Goal: Transaction & Acquisition: Purchase product/service

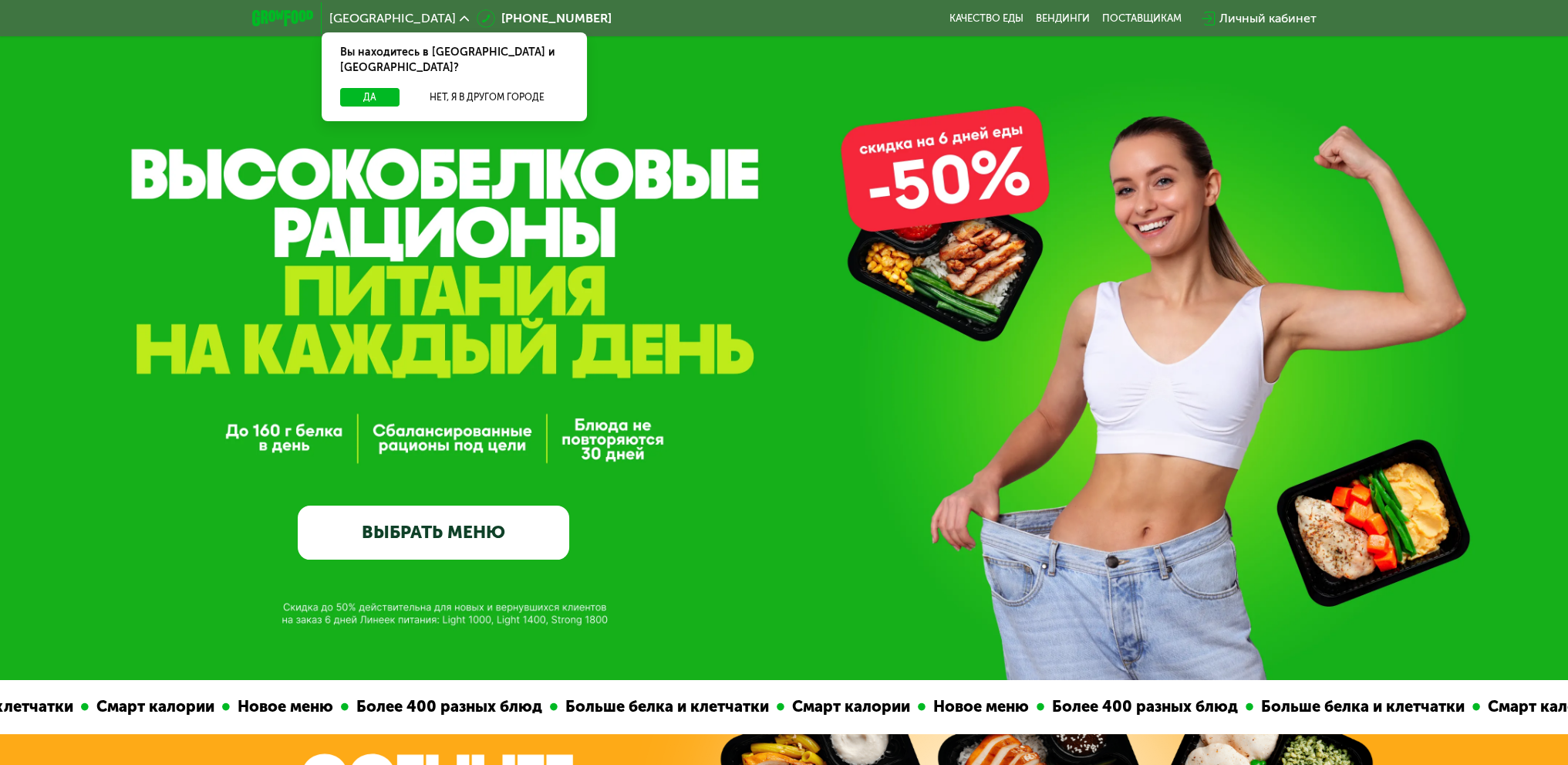
scroll to position [155, 0]
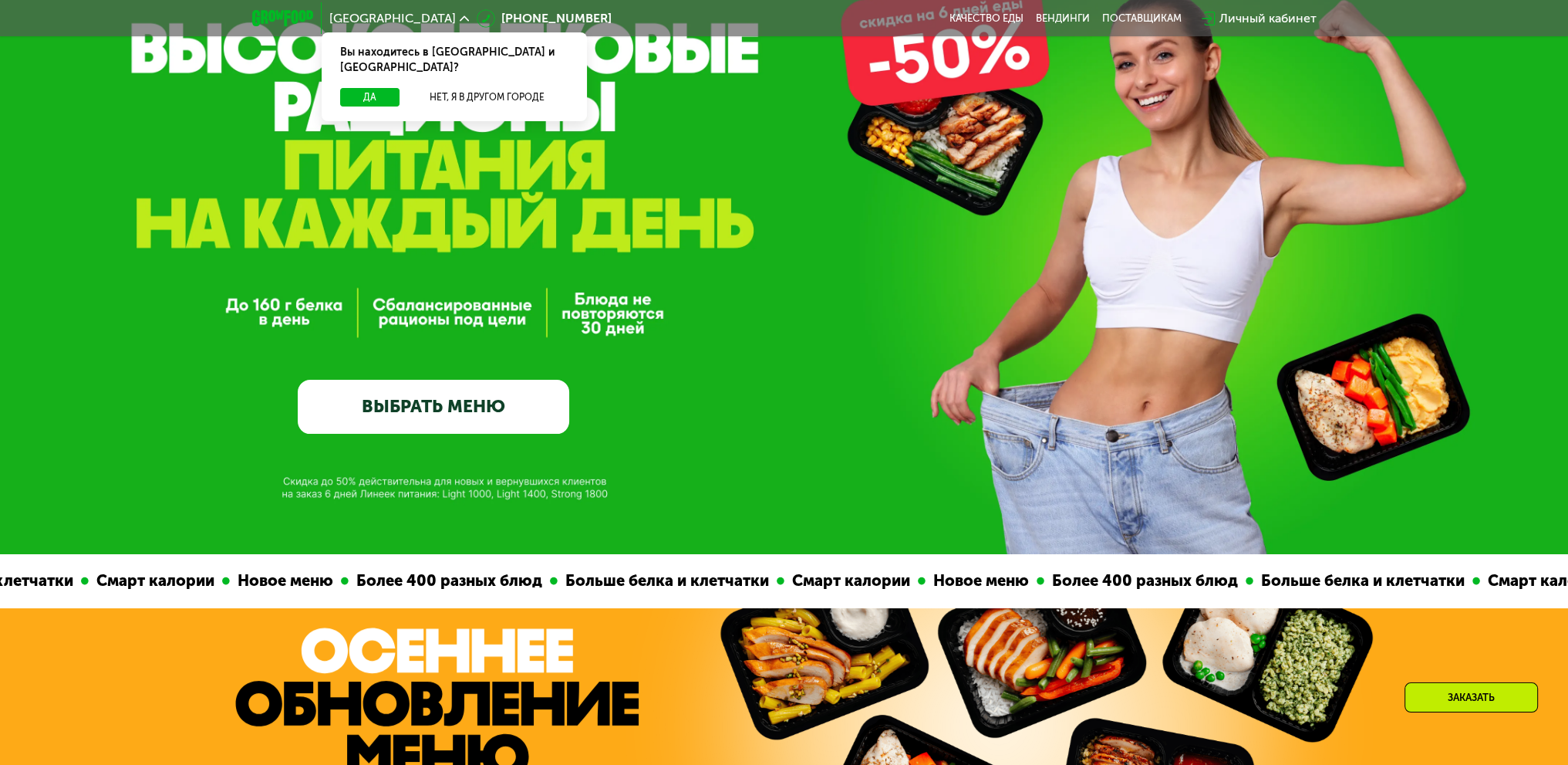
click at [479, 416] on link "ВЫБРАТЬ МЕНЮ" at bounding box center [433, 407] width 272 height 55
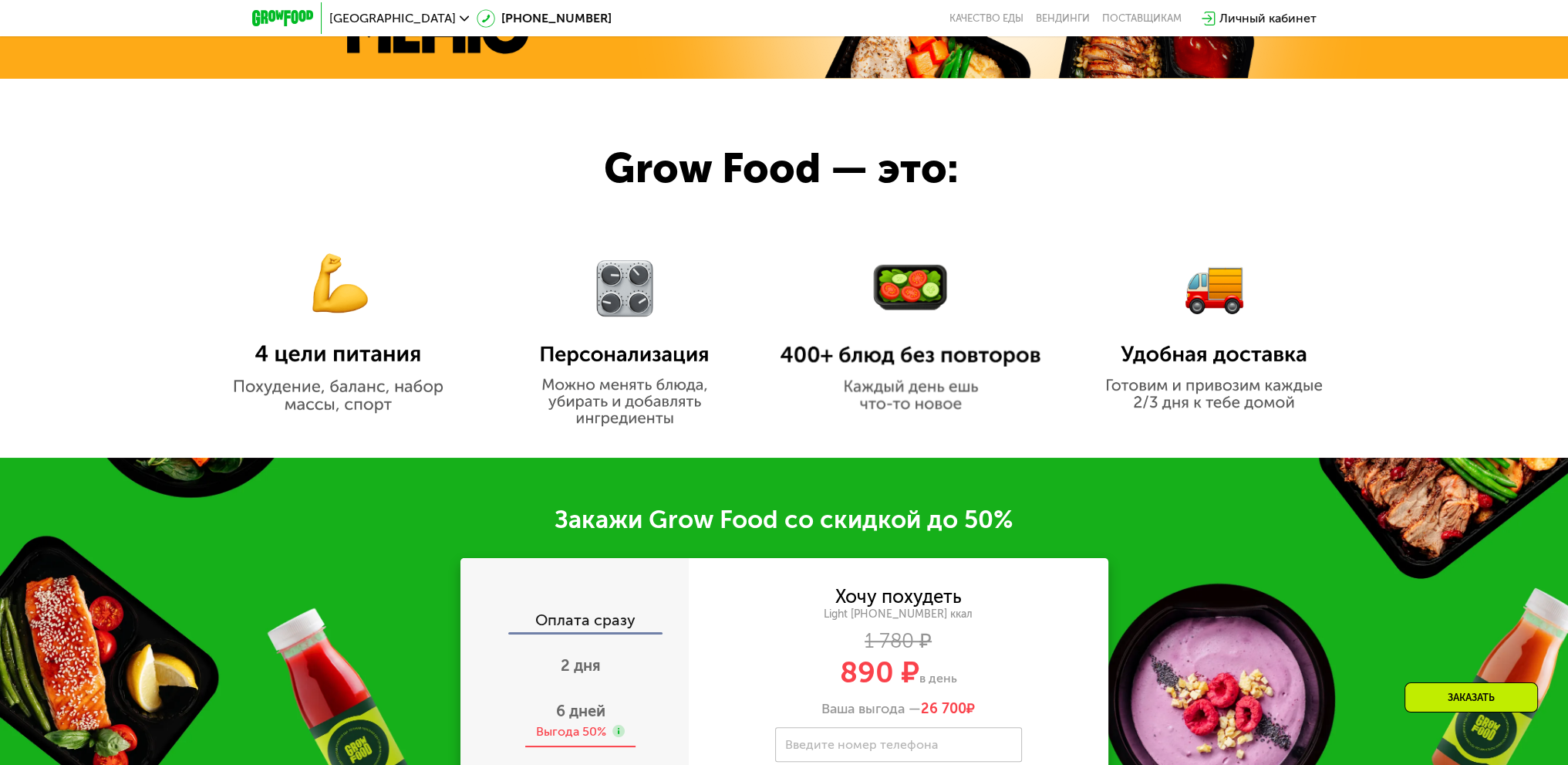
scroll to position [1311, 0]
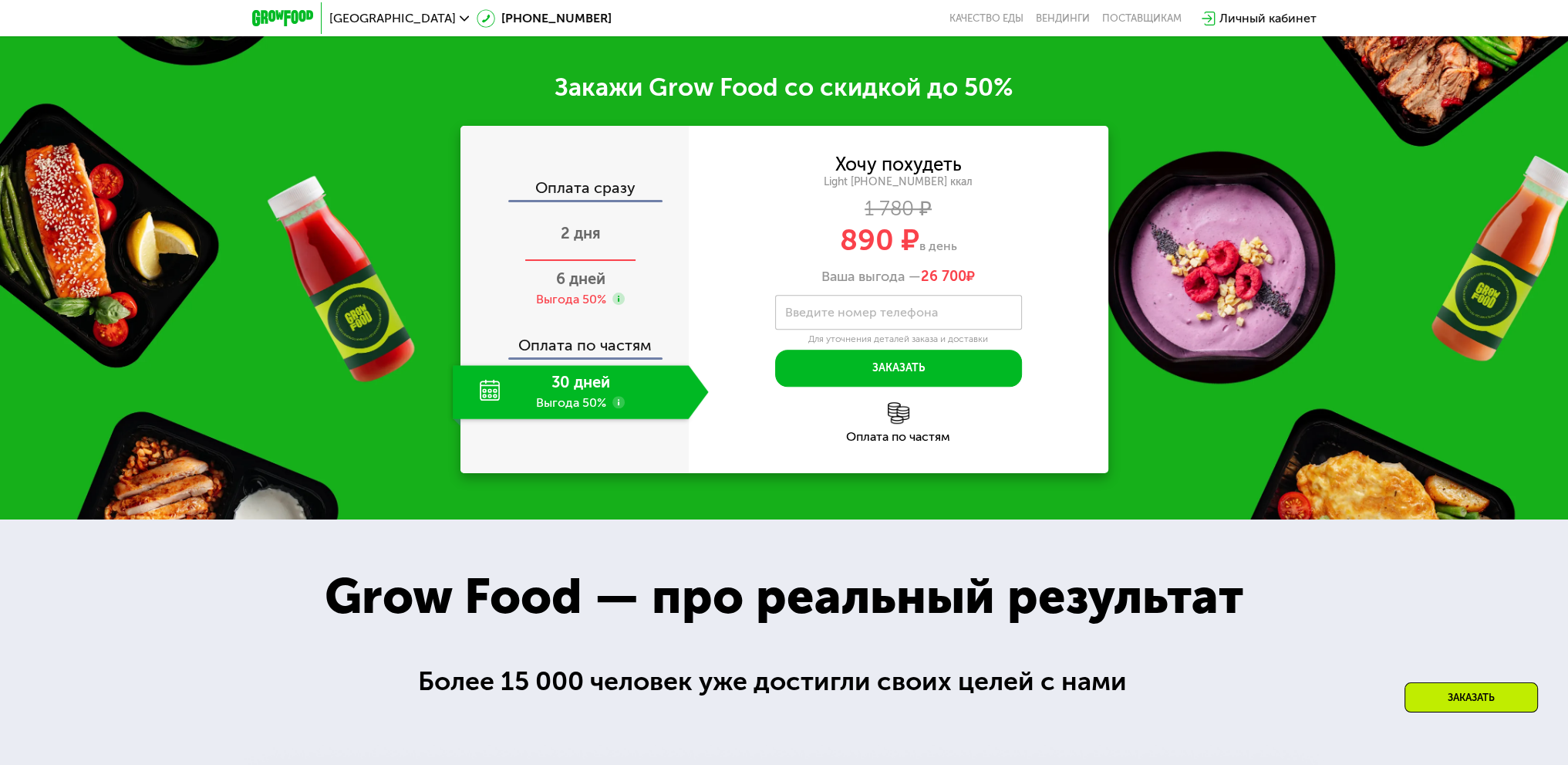
click at [595, 237] on span "2 дня" at bounding box center [580, 233] width 40 height 19
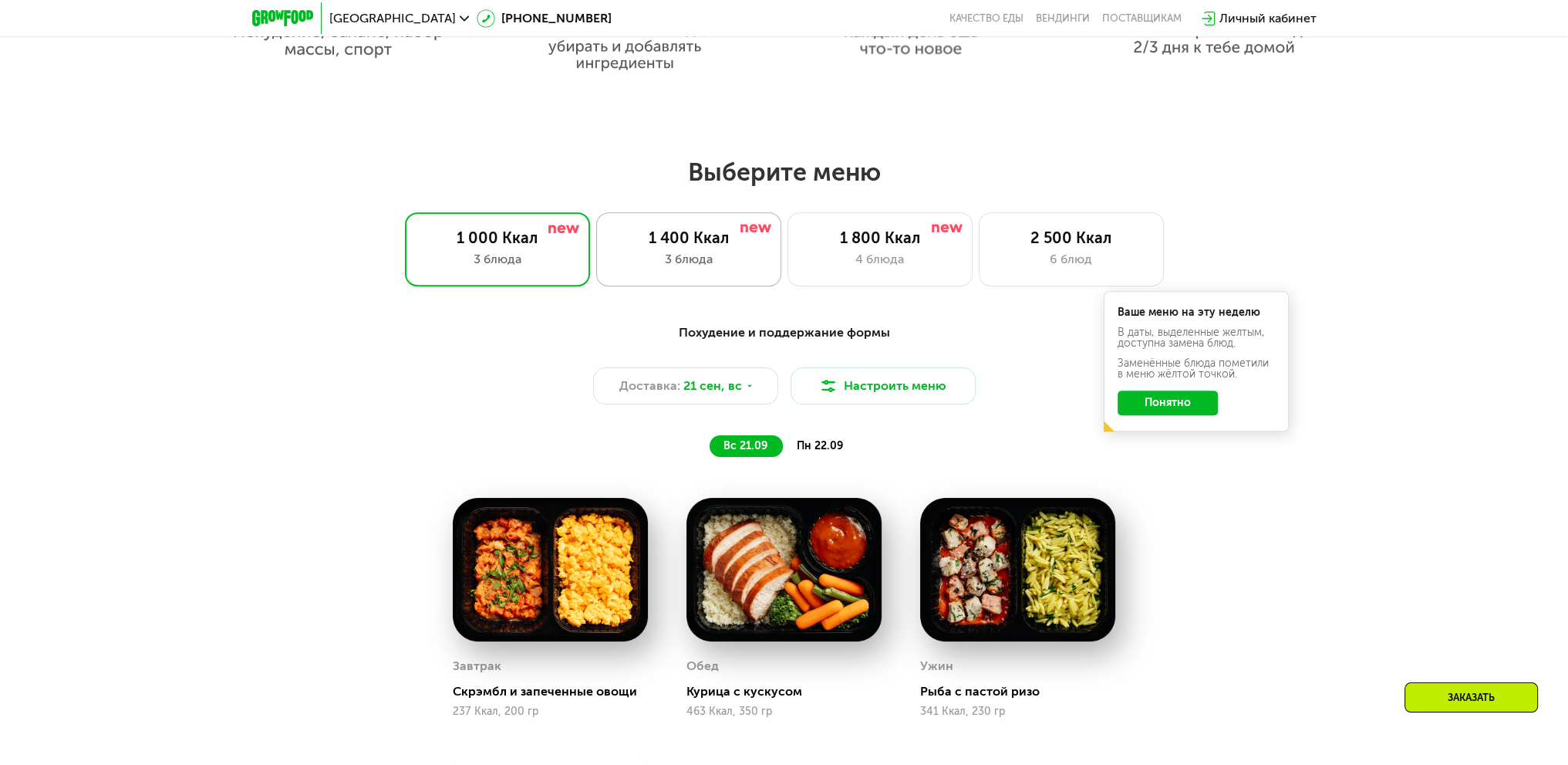
click at [703, 258] on div "3 блюда" at bounding box center [689, 259] width 153 height 19
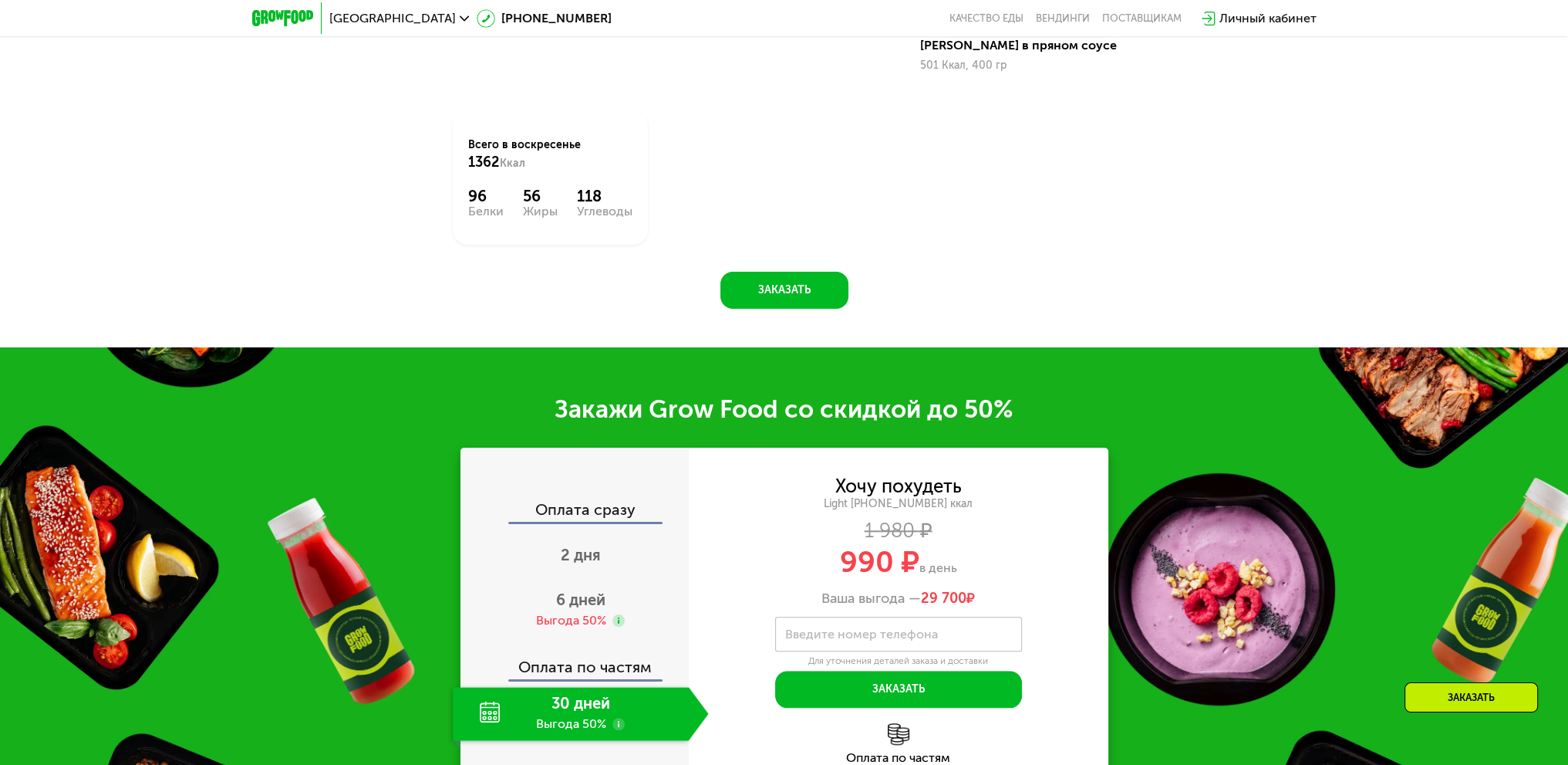
scroll to position [2021, 0]
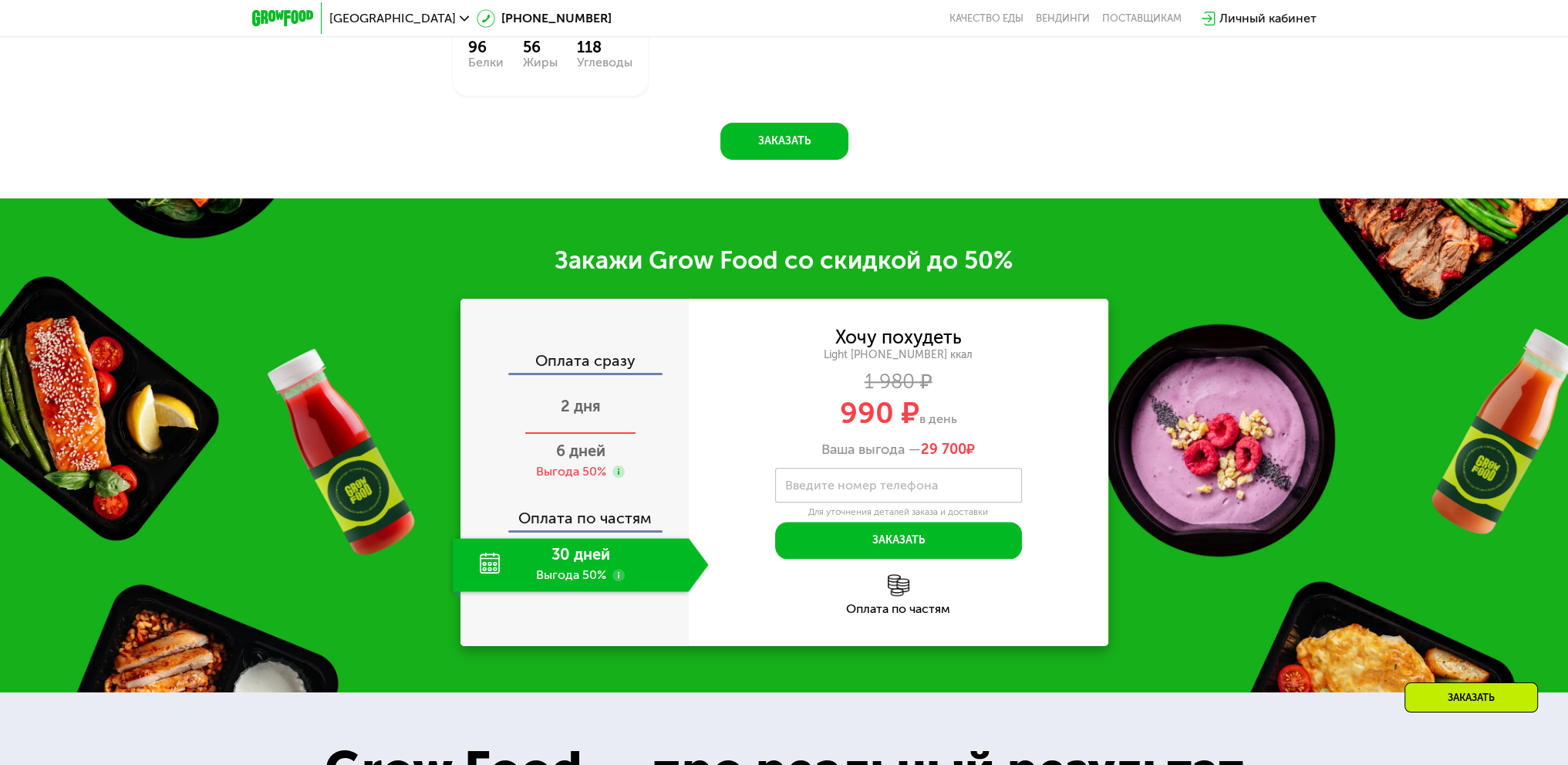
click at [604, 418] on div "2 дня" at bounding box center [581, 407] width 256 height 54
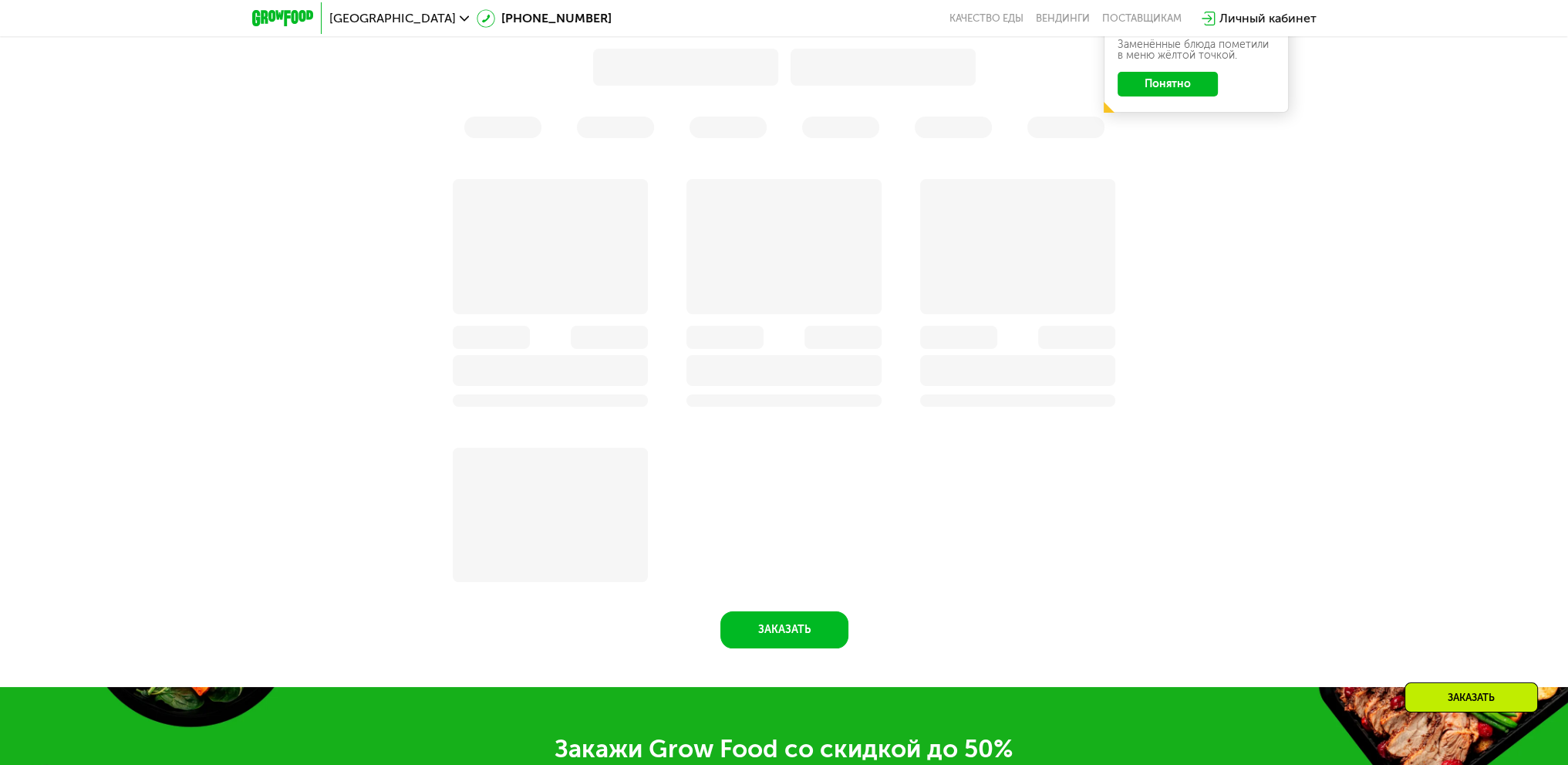
scroll to position [1389, 0]
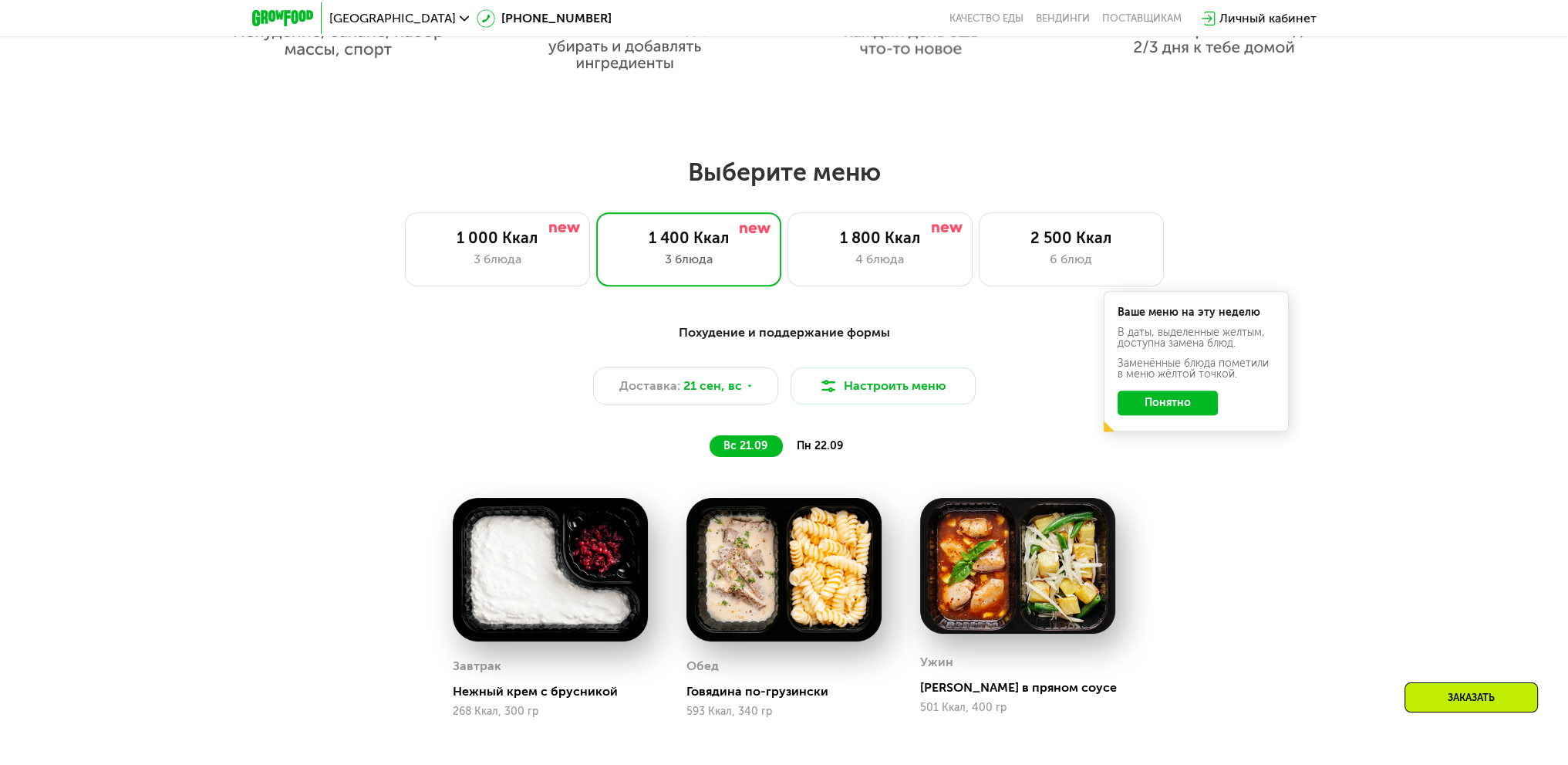
click at [1175, 403] on button "Понятно" at bounding box center [1167, 403] width 100 height 25
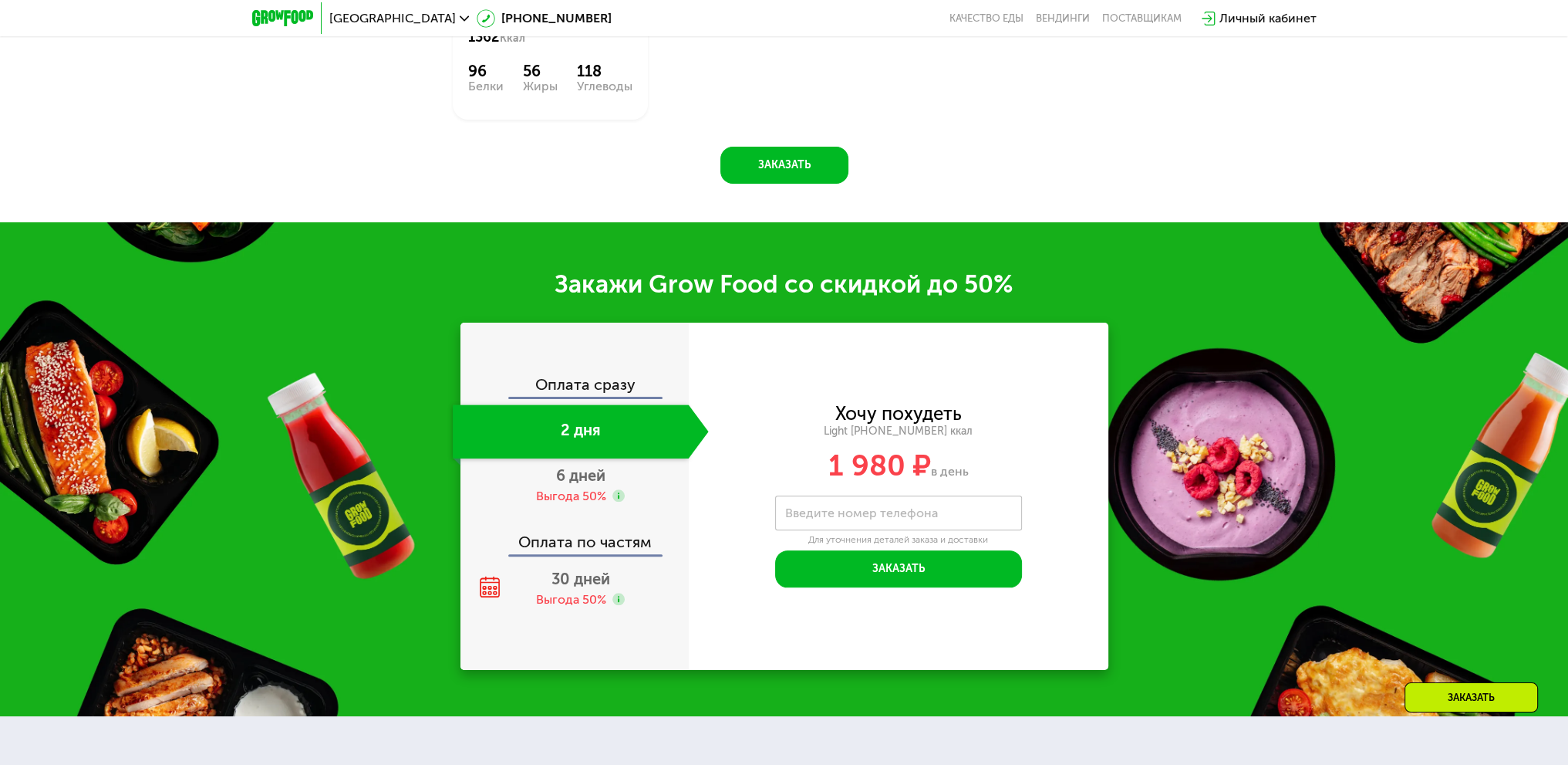
scroll to position [2006, 0]
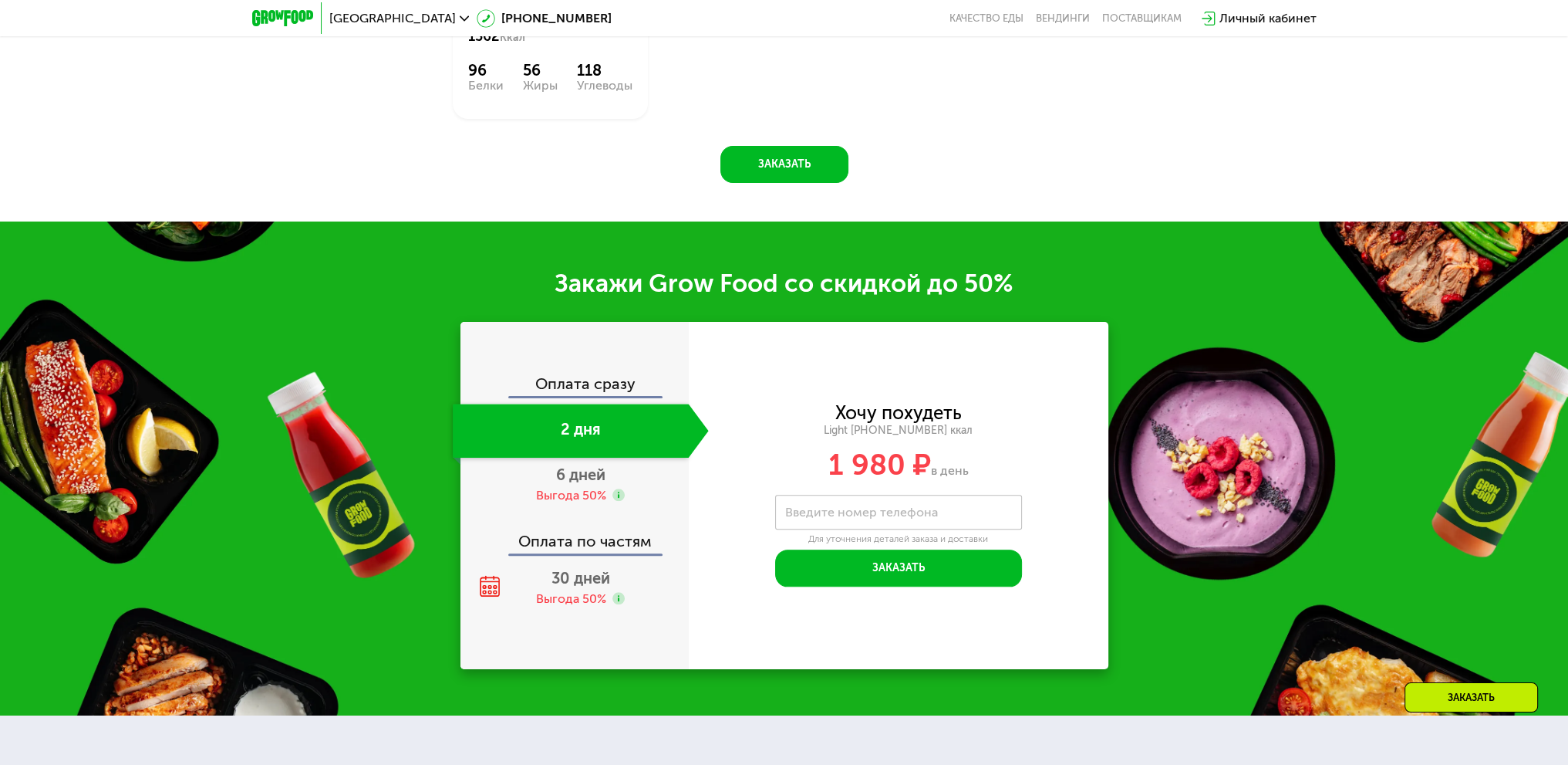
click at [608, 388] on div "Оплата сразу" at bounding box center [575, 385] width 226 height 20
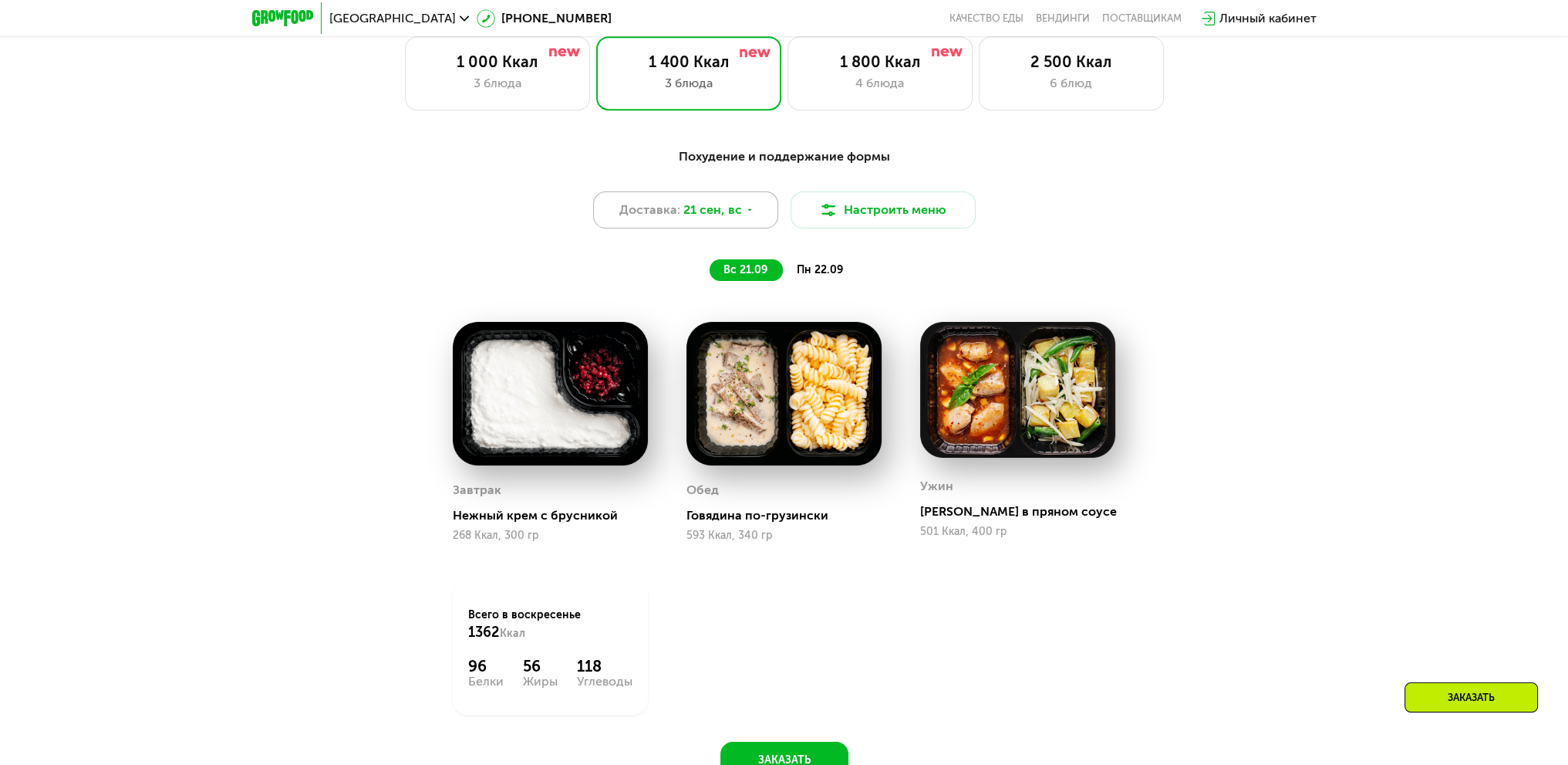
scroll to position [1311, 0]
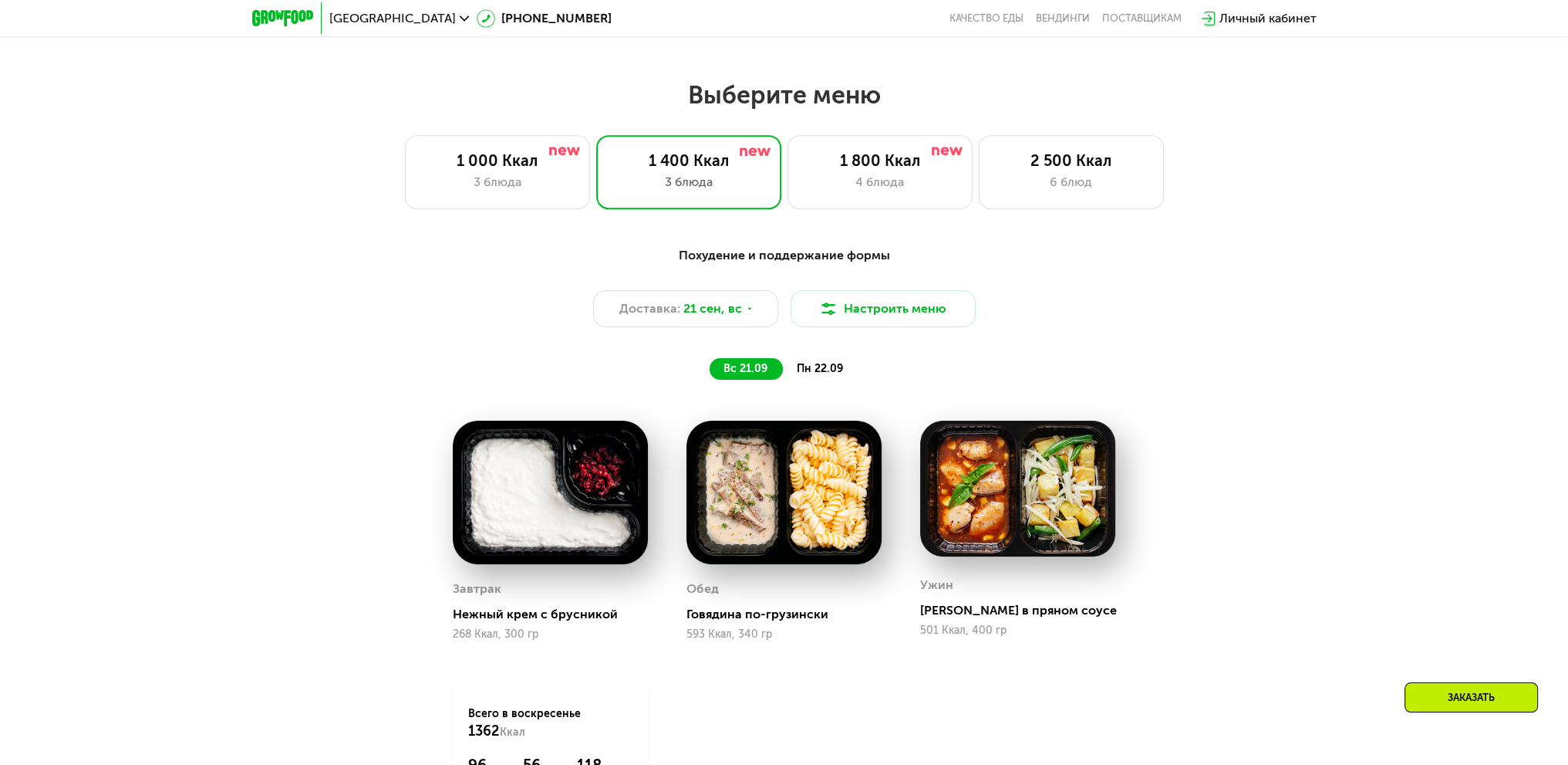
click at [823, 380] on div "пн 22.09" at bounding box center [820, 368] width 75 height 21
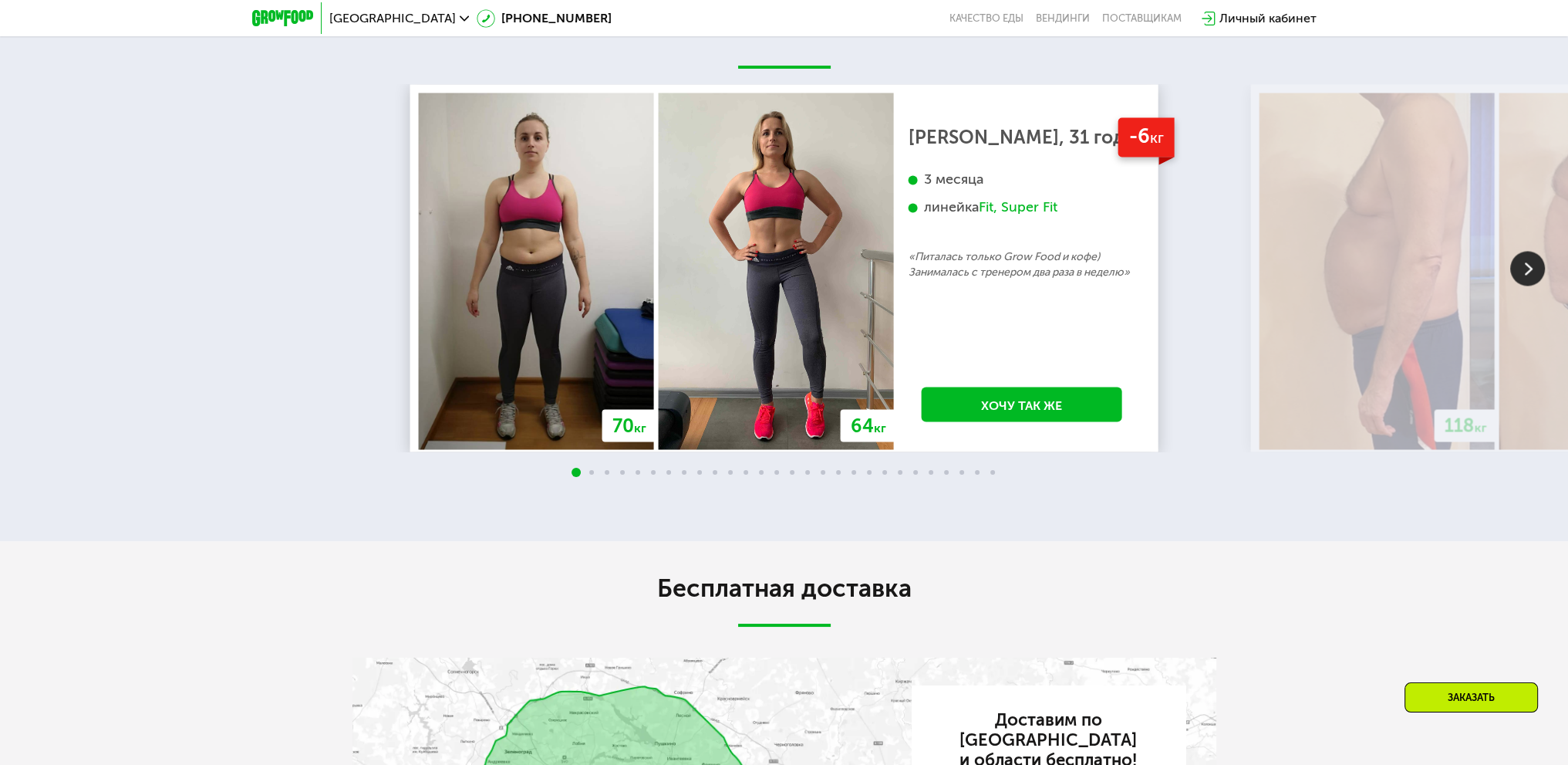
scroll to position [3549, 0]
